Goal: Information Seeking & Learning: Learn about a topic

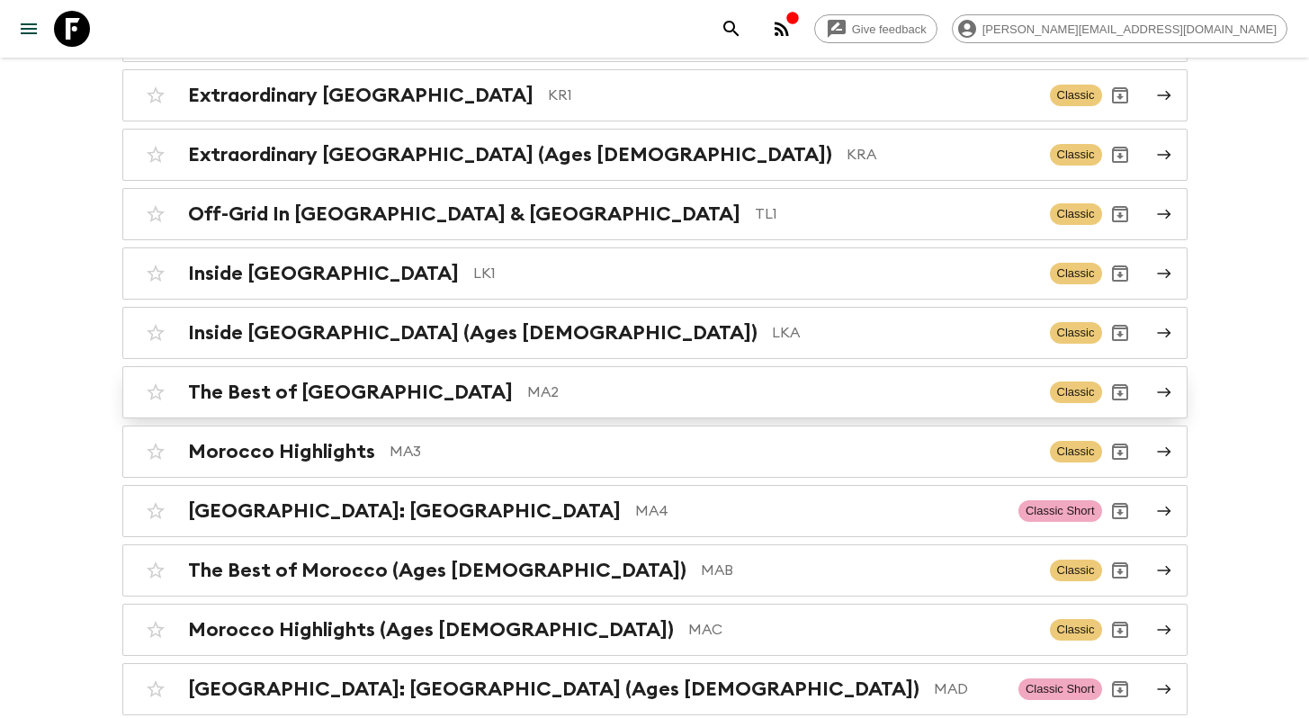
click at [319, 381] on h2 "The Best of [GEOGRAPHIC_DATA]" at bounding box center [350, 392] width 325 height 23
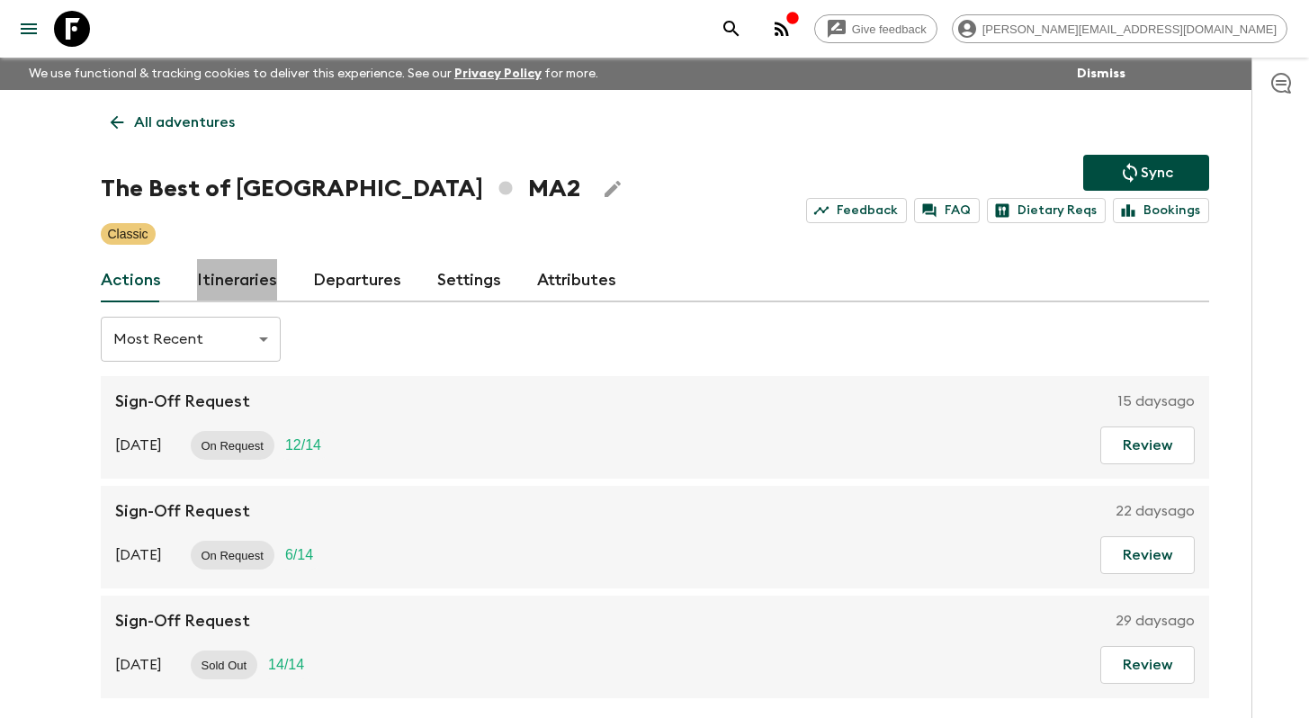
click at [255, 279] on link "Itineraries" at bounding box center [237, 280] width 80 height 43
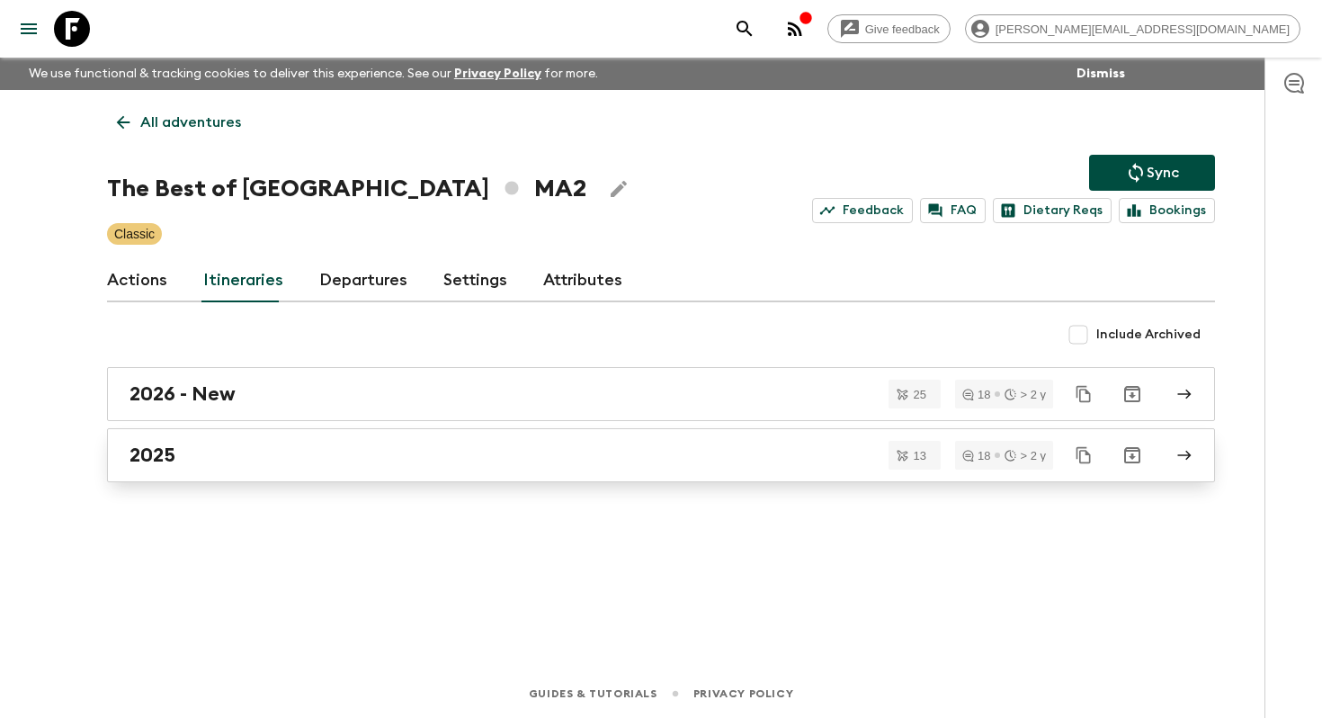
click at [407, 444] on div "2025" at bounding box center [644, 454] width 1029 height 23
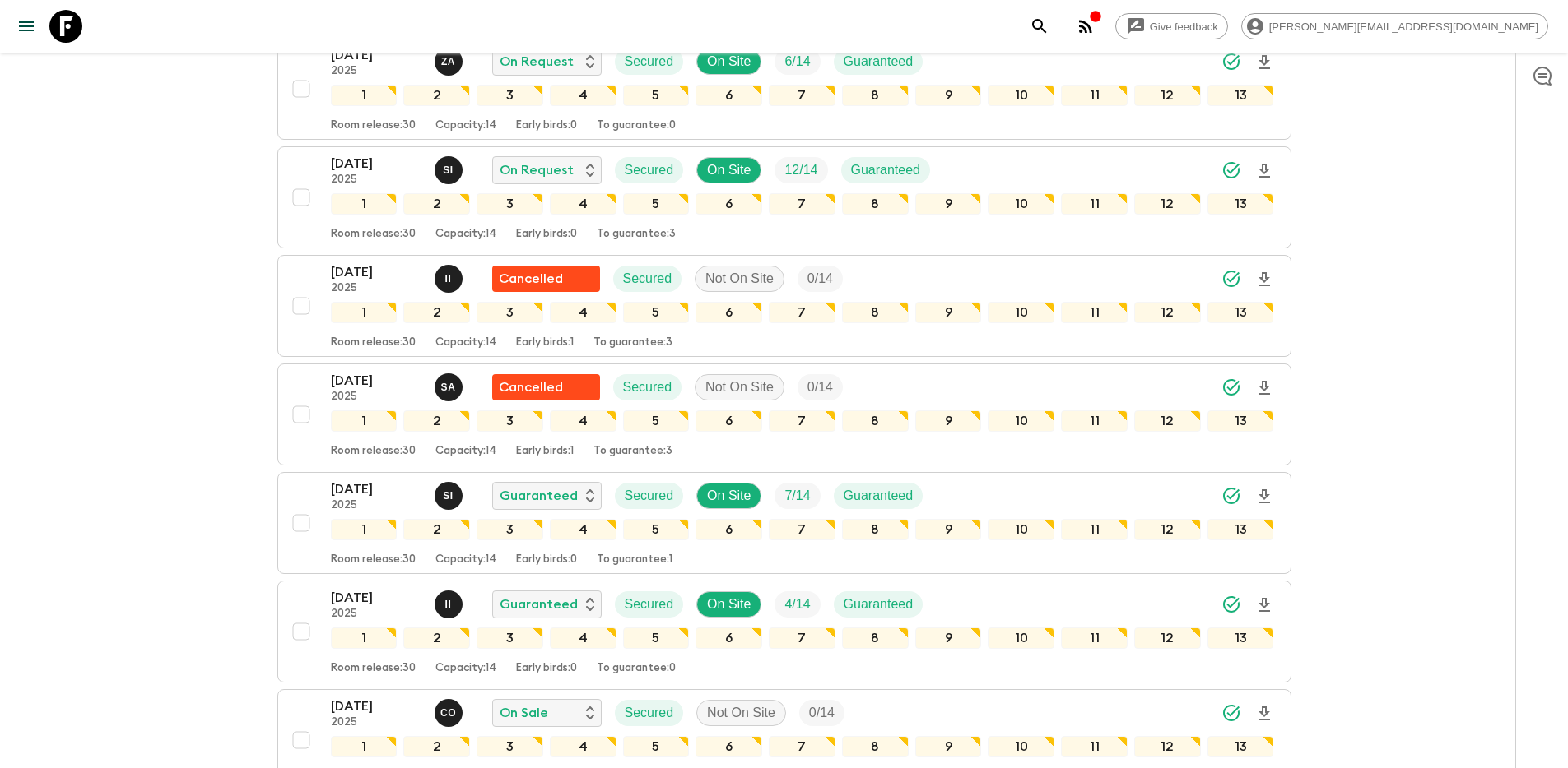
scroll to position [730, 0]
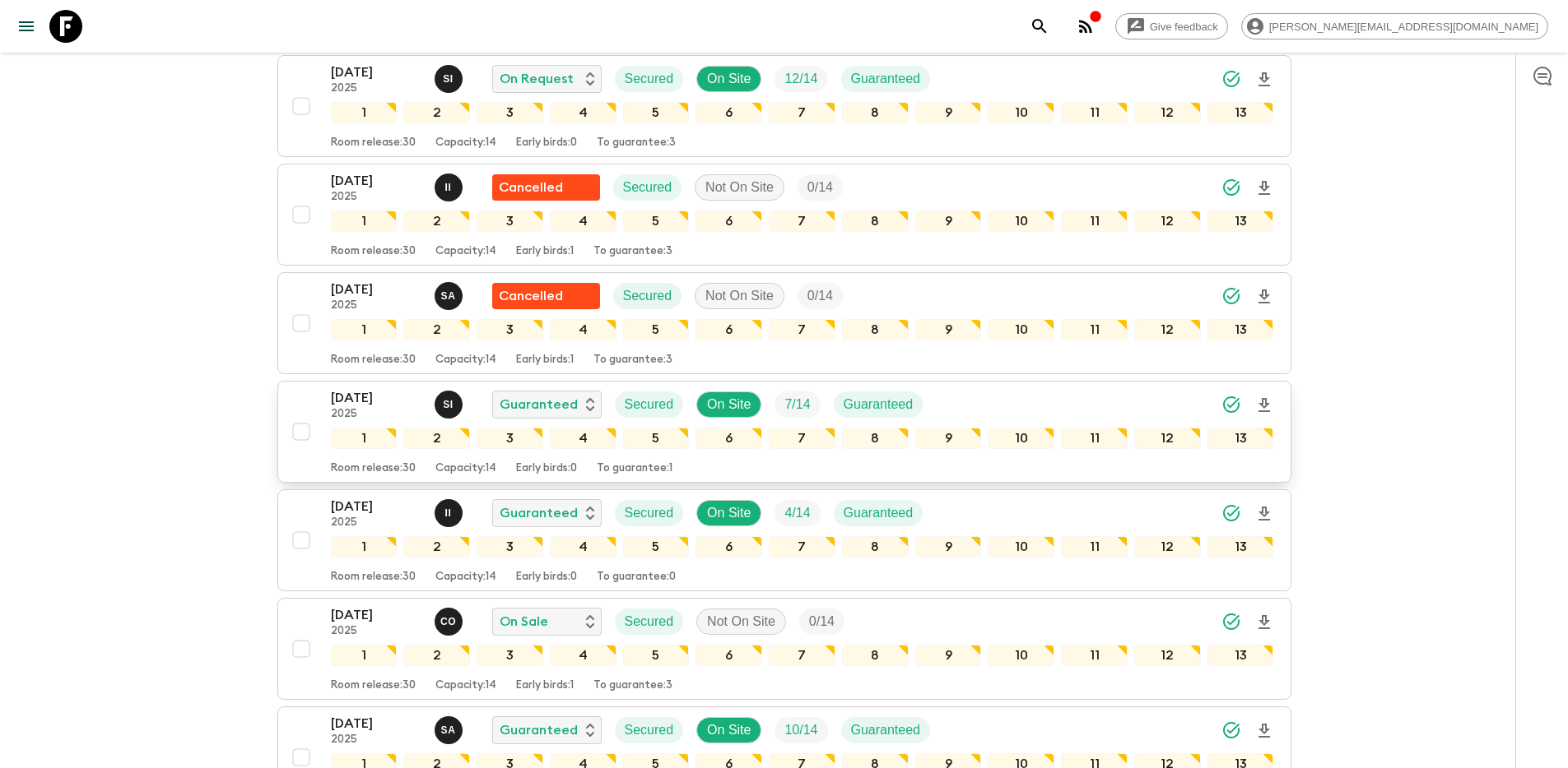
click at [364, 408] on p "2025" at bounding box center [376, 414] width 91 height 13
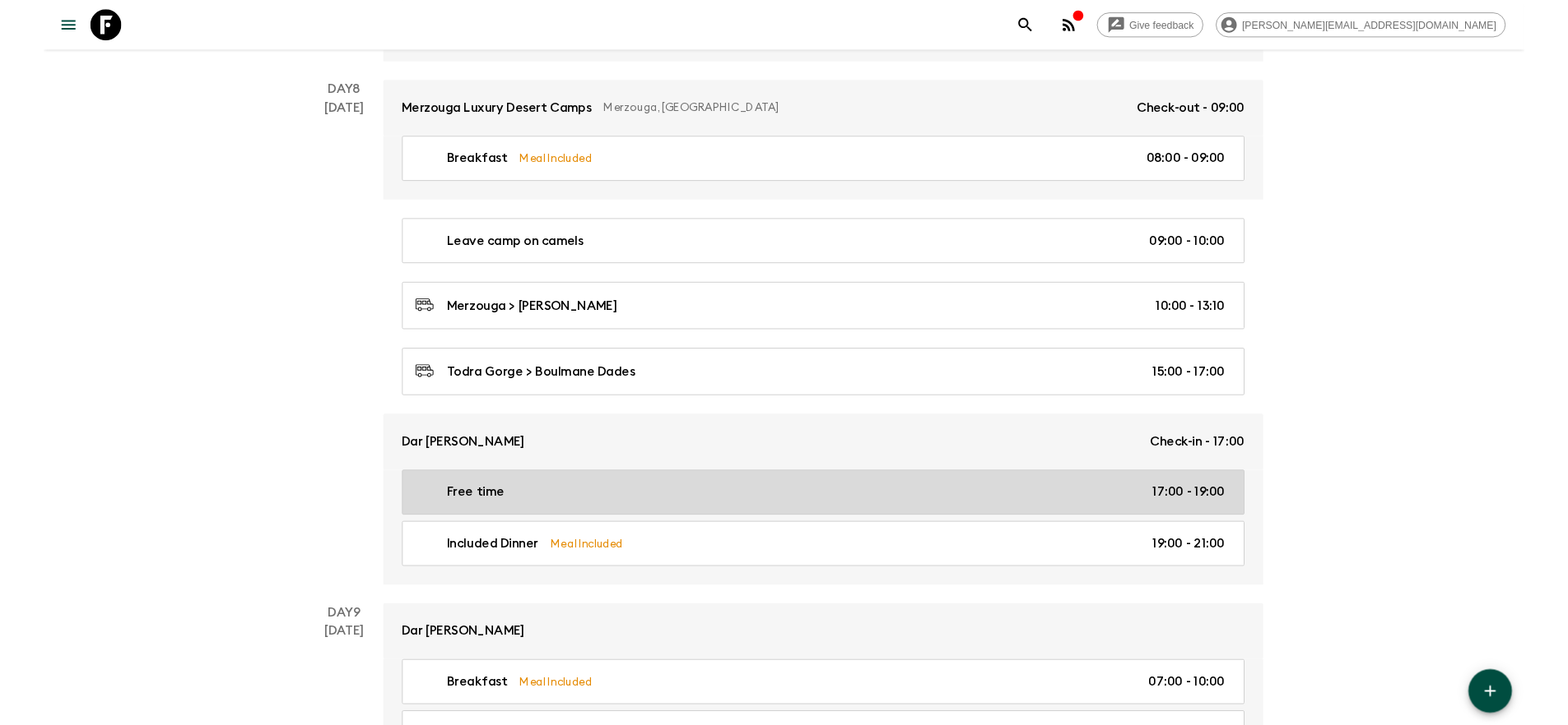
scroll to position [3198, 0]
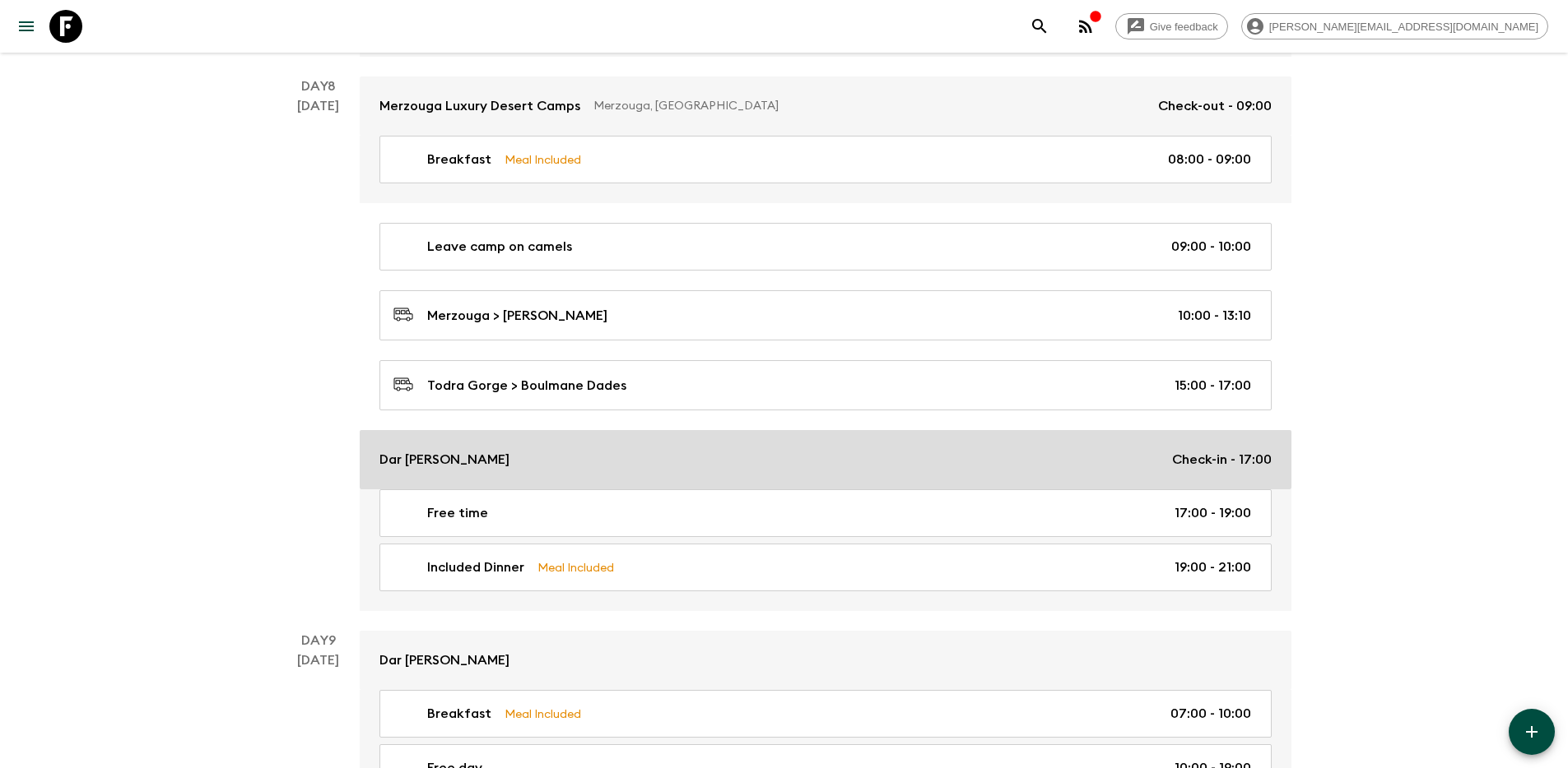
click at [438, 453] on p "Dar [PERSON_NAME]" at bounding box center [445, 460] width 130 height 20
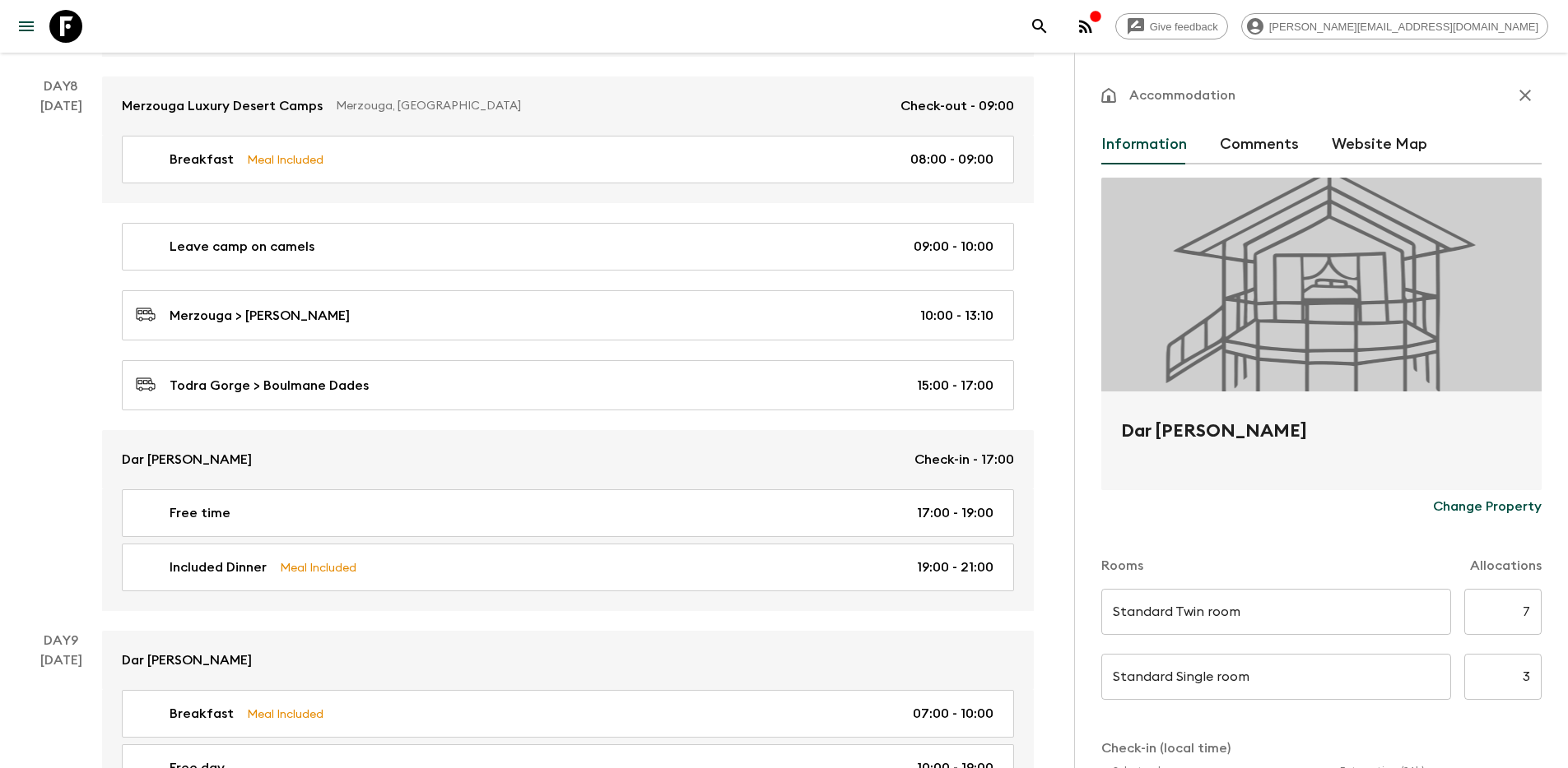
click at [1171, 431] on h2 "Dar [PERSON_NAME]" at bounding box center [1321, 444] width 401 height 53
copy form "Dar [PERSON_NAME] Change Property"
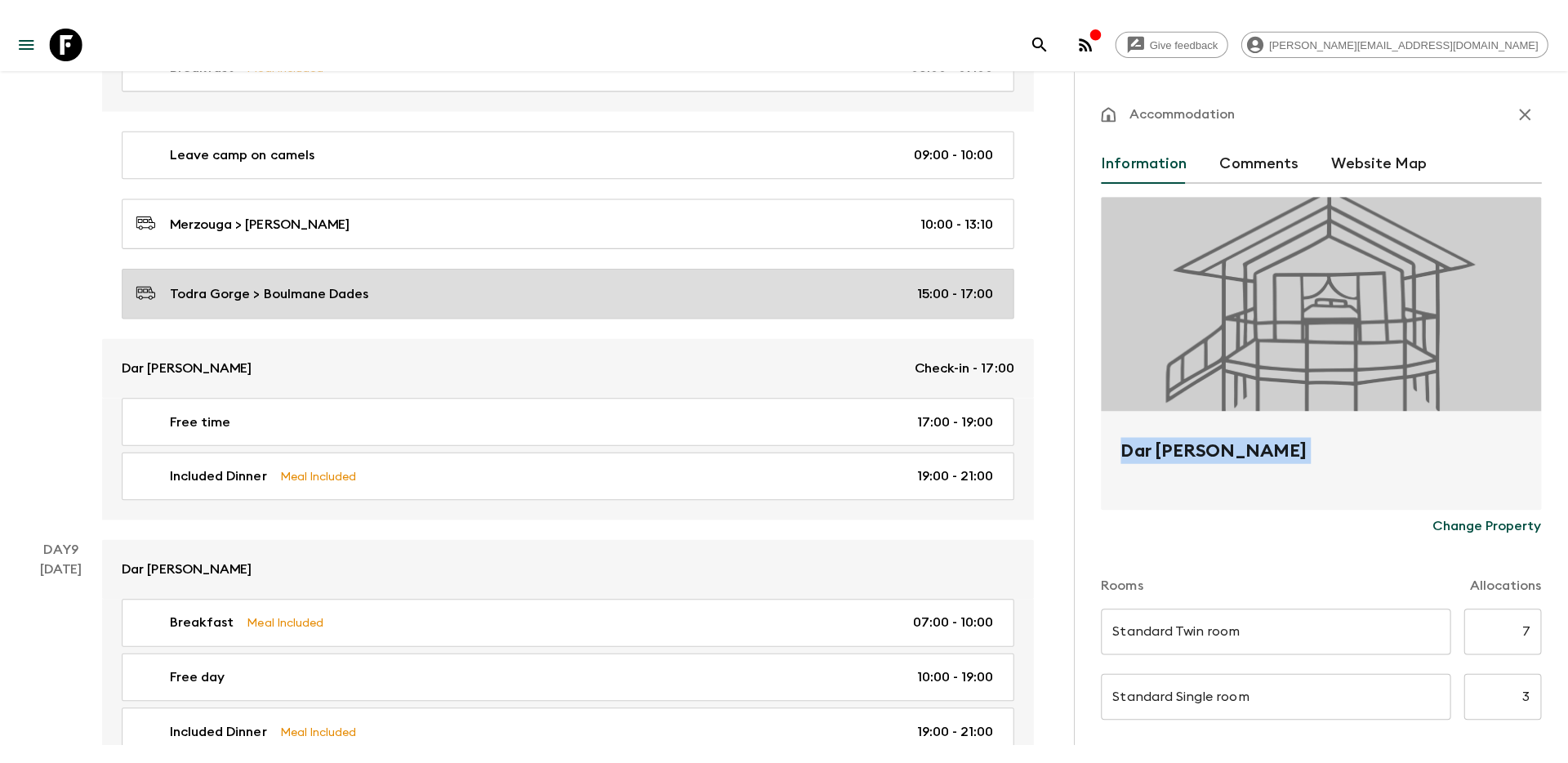
scroll to position [3290, 0]
